Goal: Task Accomplishment & Management: Use online tool/utility

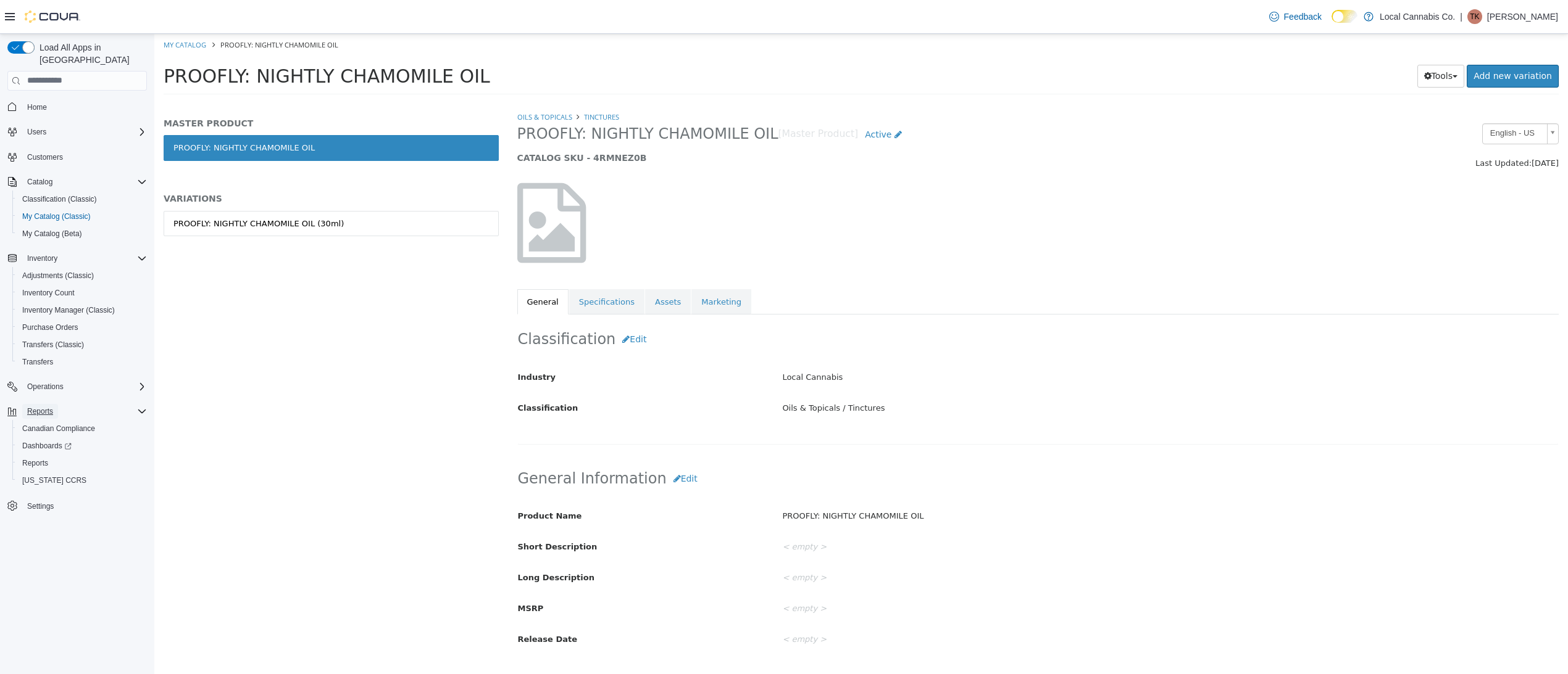
click at [47, 406] on span "Reports" at bounding box center [40, 411] width 26 height 10
click at [49, 406] on span "Reports" at bounding box center [40, 411] width 26 height 10
click at [40, 458] on span "Reports" at bounding box center [35, 463] width 26 height 10
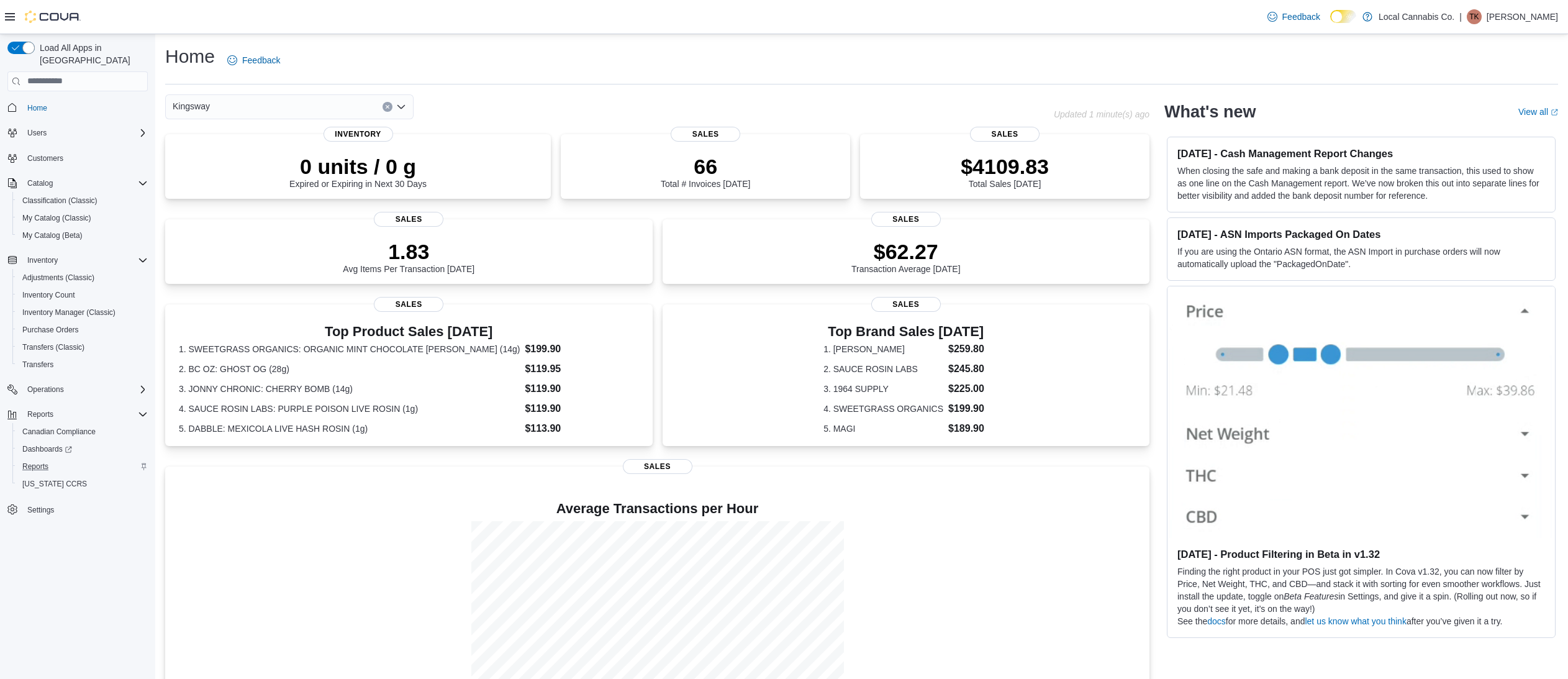
click at [58, 459] on div "Reports" at bounding box center [82, 466] width 131 height 15
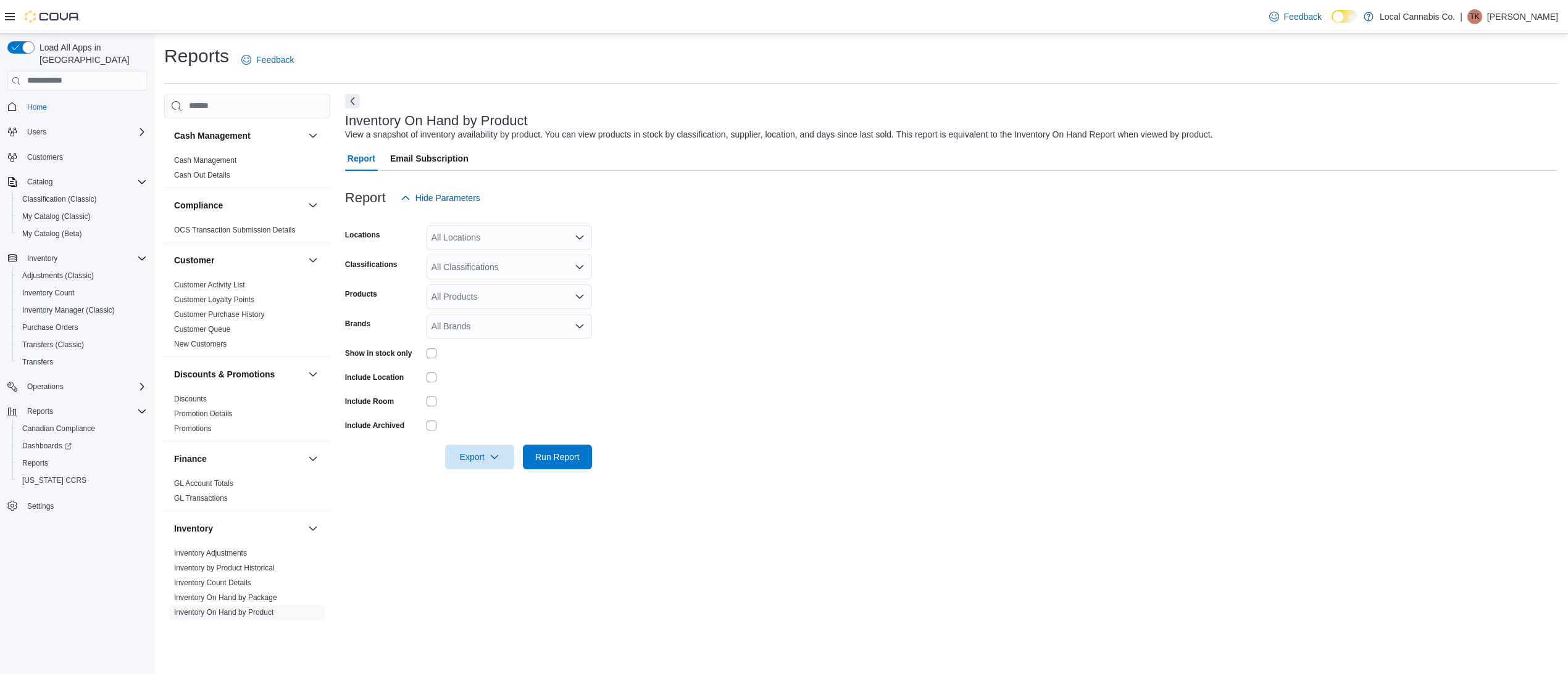
click at [465, 236] on div "All Locations" at bounding box center [509, 237] width 166 height 25
click at [494, 275] on div "Kingsway" at bounding box center [509, 277] width 151 height 12
click at [806, 391] on form "Locations Kingsway Combo box. Selected. Kingsway. Press Backspace to delete Kin…" at bounding box center [951, 339] width 1213 height 259
click at [499, 456] on icon "button" at bounding box center [494, 456] width 10 height 10
click at [487, 506] on span "Export to Csv" at bounding box center [480, 506] width 56 height 10
